Goal: Register for event/course

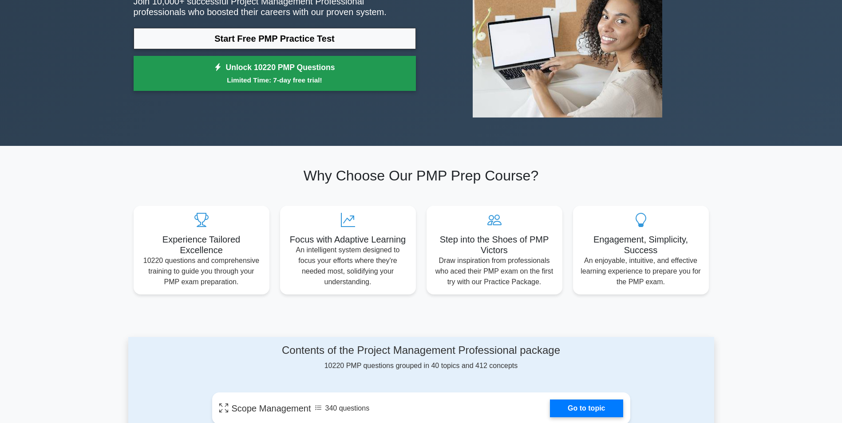
click at [278, 69] on link "Unlock 10220 PMP Questions Limited Time: 7-day free trial!" at bounding box center [275, 74] width 282 height 36
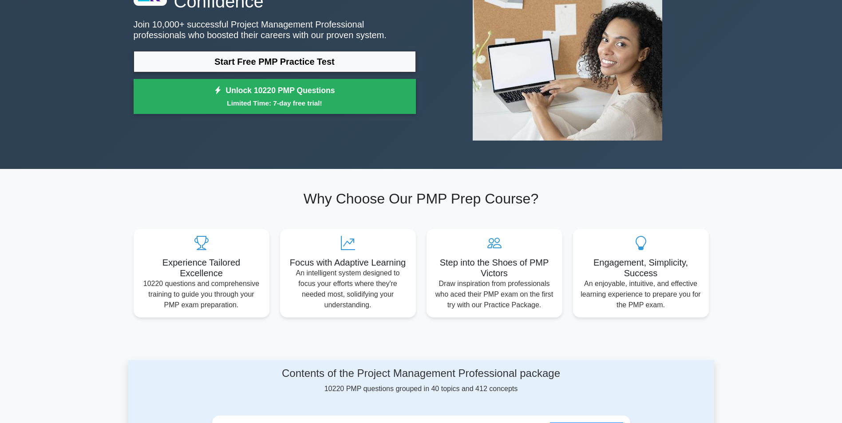
scroll to position [222, 0]
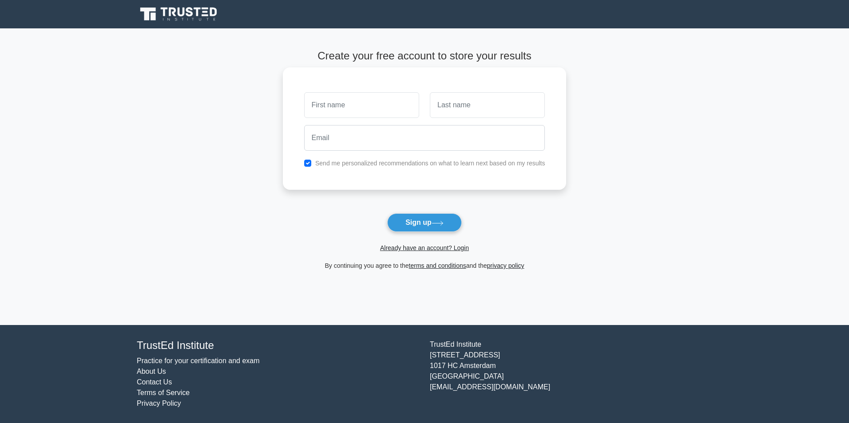
click at [353, 102] on input "text" at bounding box center [361, 105] width 115 height 26
type input "d"
type input "s"
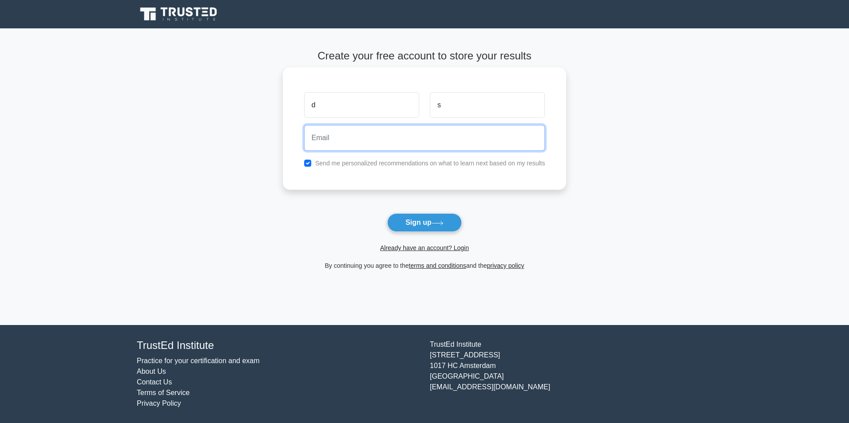
type input "h"
type input "[PERSON_NAME][EMAIL_ADDRESS][DOMAIN_NAME]"
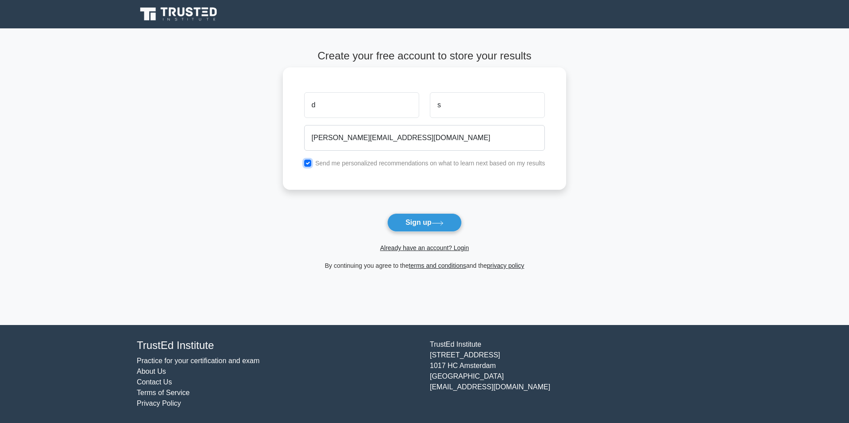
click at [309, 164] on input "checkbox" at bounding box center [307, 163] width 7 height 7
checkbox input "false"
click at [437, 220] on button "Sign up" at bounding box center [424, 222] width 75 height 19
